Goal: Transaction & Acquisition: Purchase product/service

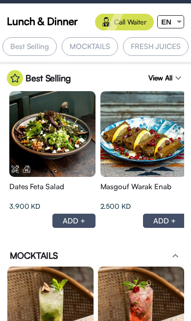
click at [170, 23] on span "EN" at bounding box center [166, 22] width 10 height 8
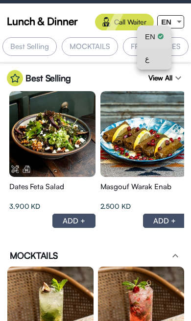
click at [159, 56] on div "ع" at bounding box center [154, 59] width 19 height 22
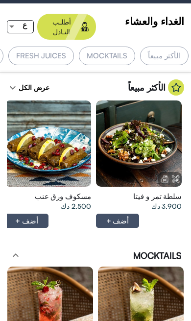
click at [19, 79] on div "عرض الكل expand_more" at bounding box center [28, 87] width 43 height 16
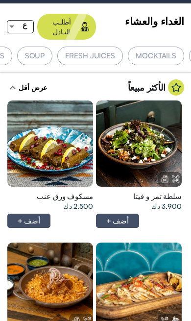
click at [147, 134] on div at bounding box center [139, 144] width 86 height 86
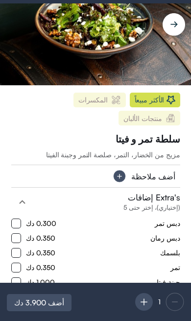
scroll to position [45, 0]
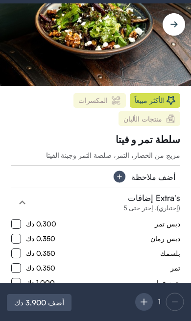
click at [108, 97] on span "المكسرات" at bounding box center [92, 100] width 29 height 7
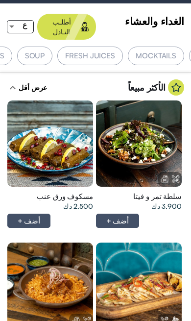
click at [150, 187] on div at bounding box center [139, 144] width 86 height 86
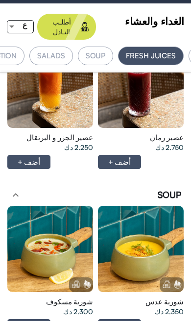
scroll to position [0, 0]
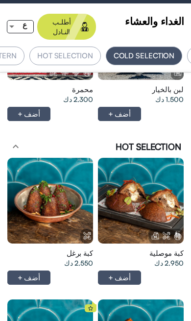
click at [152, 179] on div at bounding box center [141, 201] width 86 height 86
click at [98, 171] on div at bounding box center [141, 201] width 86 height 86
